Goal: Task Accomplishment & Management: Use online tool/utility

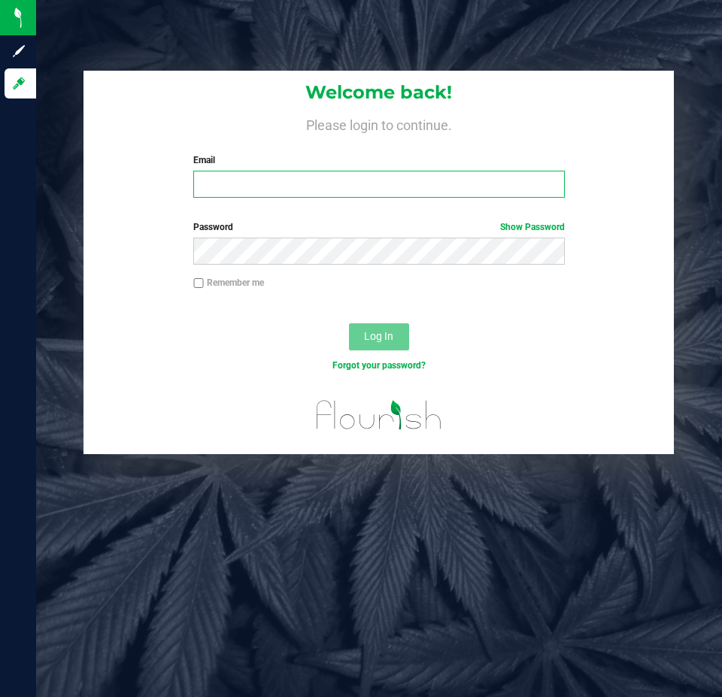
click at [343, 195] on input "Email" at bounding box center [378, 184] width 371 height 27
paste input "[EMAIL_ADDRESS][DOMAIN_NAME]"
type input "[EMAIL_ADDRESS][DOMAIN_NAME]"
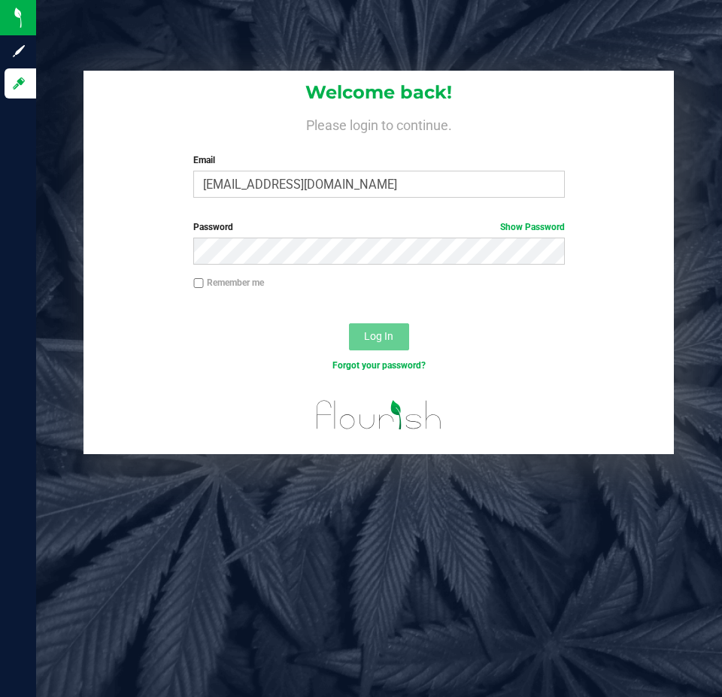
click at [287, 266] on div "Password Show Password" at bounding box center [379, 248] width 591 height 56
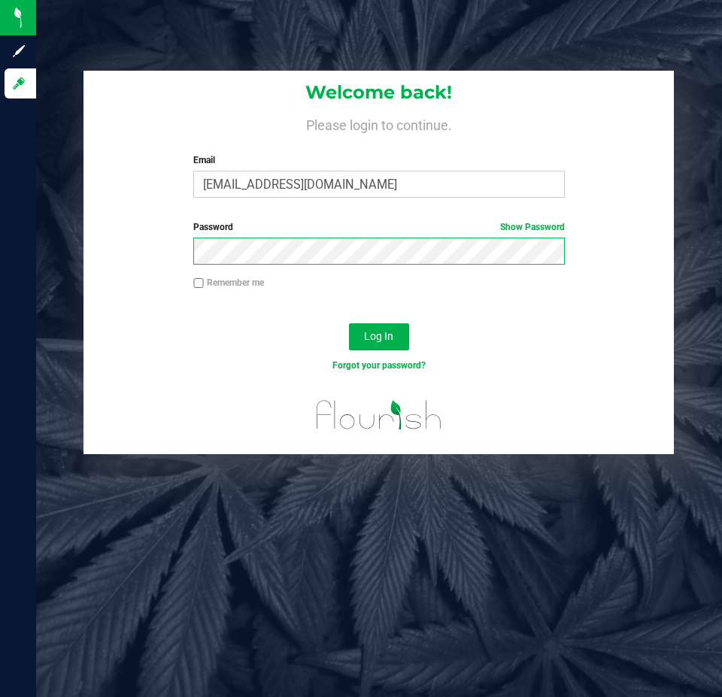
click at [349, 323] on button "Log In" at bounding box center [379, 336] width 60 height 27
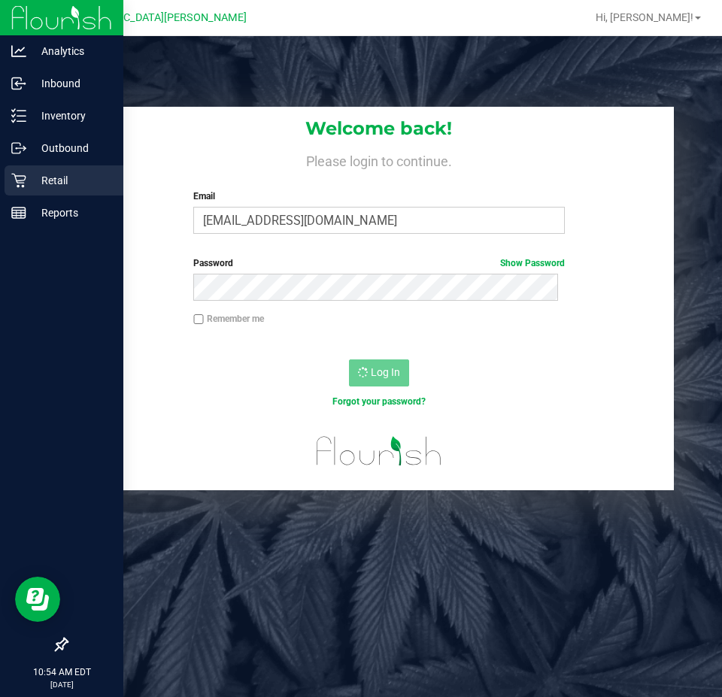
click at [58, 171] on div "Retail" at bounding box center [64, 180] width 119 height 30
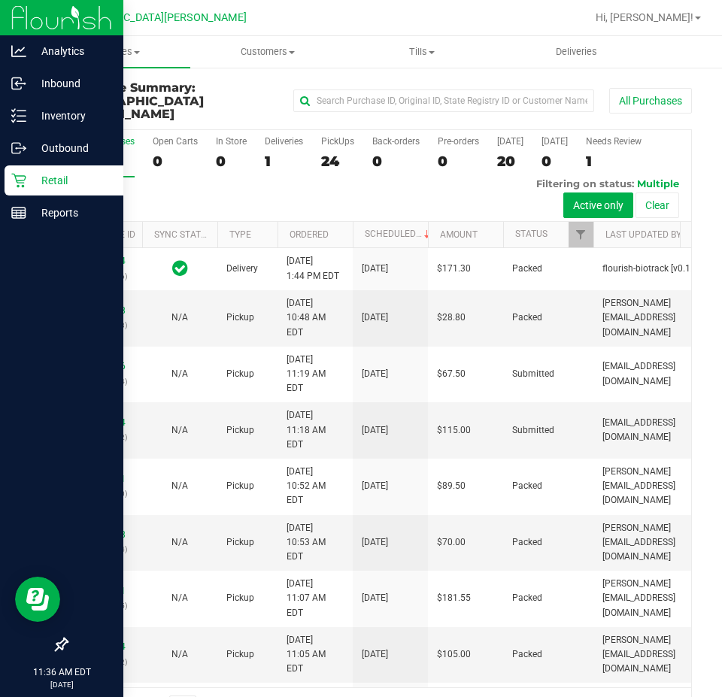
click at [35, 183] on p "Retail" at bounding box center [71, 181] width 90 height 18
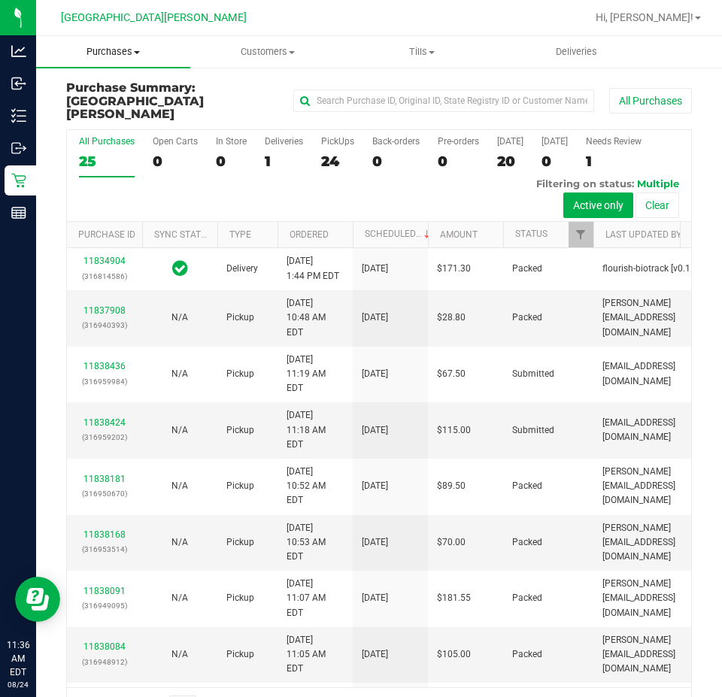
click at [104, 48] on span "Purchases" at bounding box center [113, 52] width 154 height 14
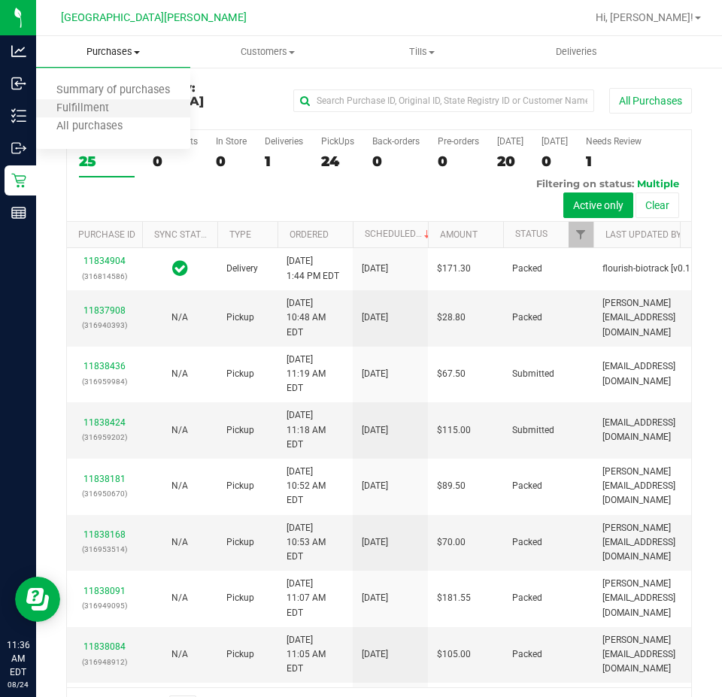
click at [105, 100] on li "Fulfillment" at bounding box center [113, 109] width 154 height 18
